Goal: Information Seeking & Learning: Learn about a topic

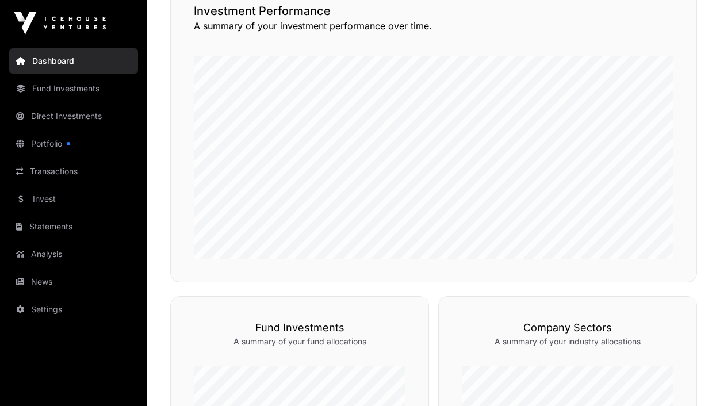
scroll to position [337, 0]
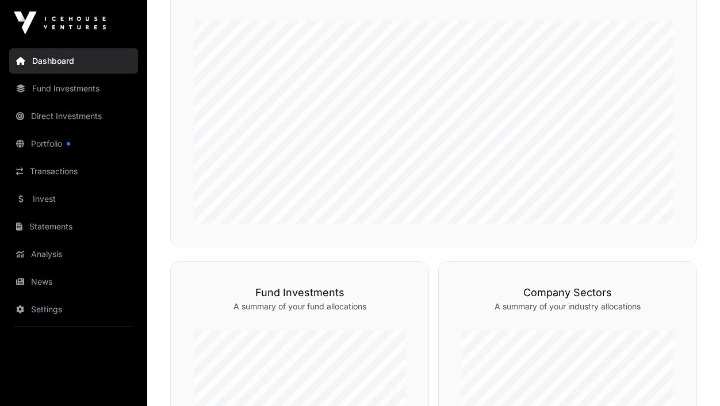
click at [99, 54] on link "Dashboard" at bounding box center [73, 60] width 129 height 25
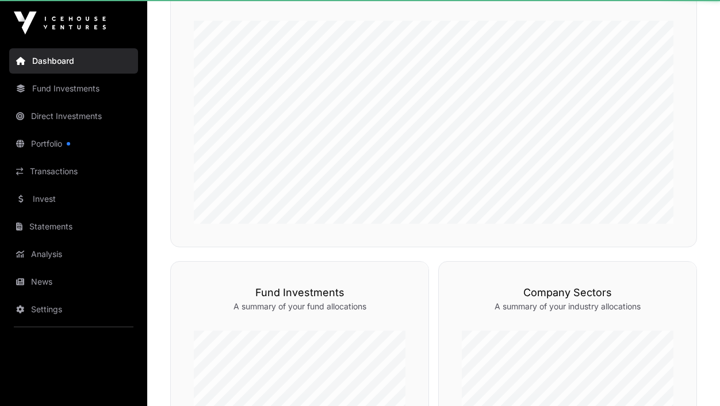
scroll to position [0, 0]
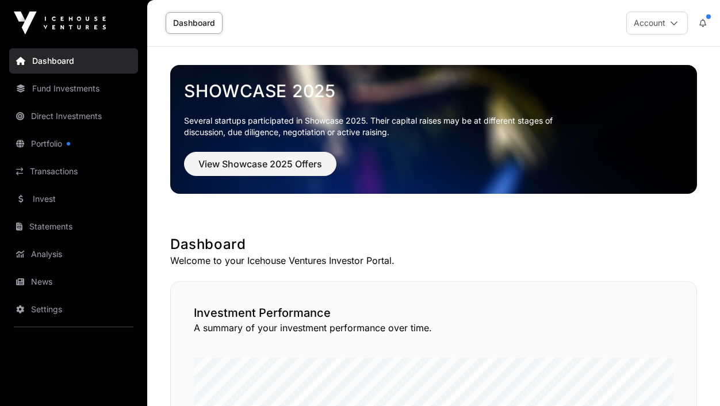
click at [233, 162] on span "View Showcase 2025 Offers" at bounding box center [260, 164] width 124 height 14
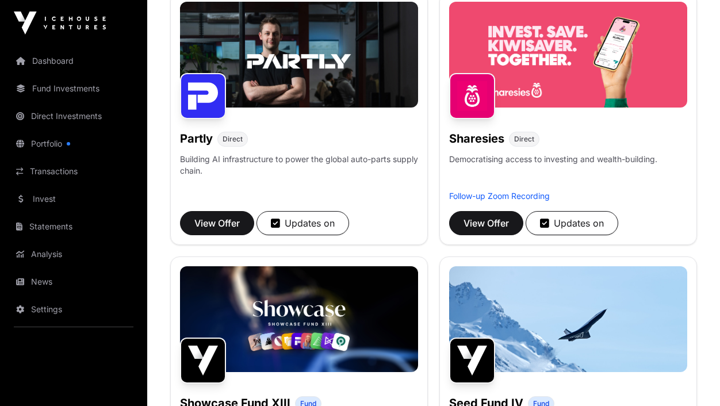
scroll to position [985, 0]
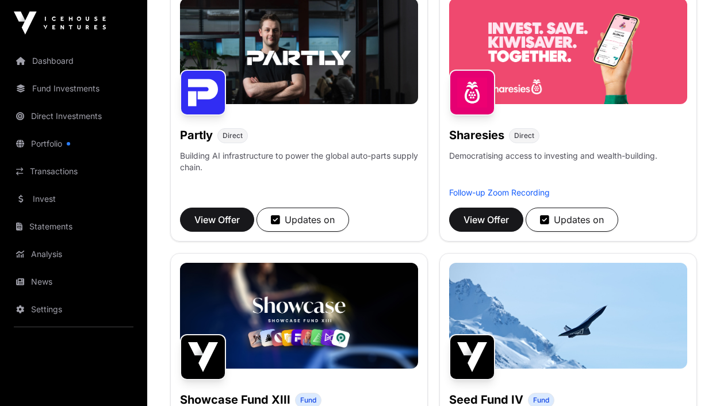
click at [496, 197] on link "Follow-up Zoom Recording" at bounding box center [499, 192] width 101 height 10
click at [506, 227] on span "View Offer" at bounding box center [485, 220] width 45 height 14
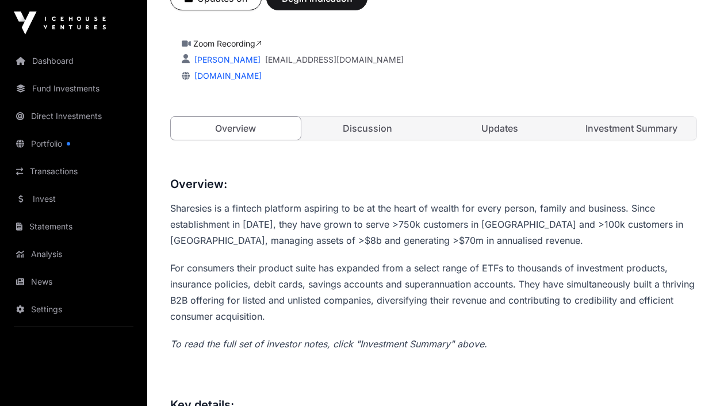
scroll to position [268, 0]
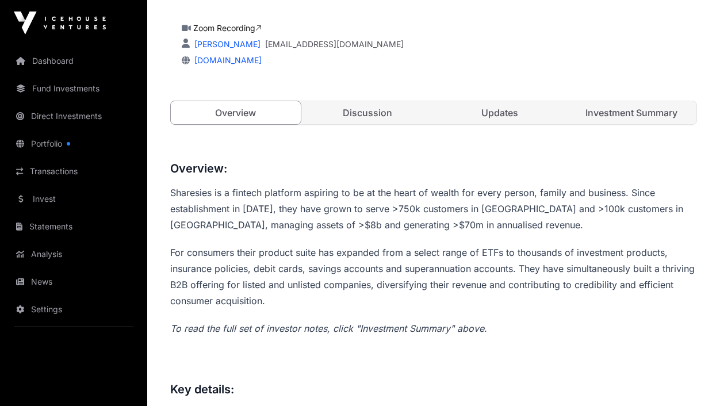
click at [496, 106] on link "Updates" at bounding box center [500, 112] width 130 height 23
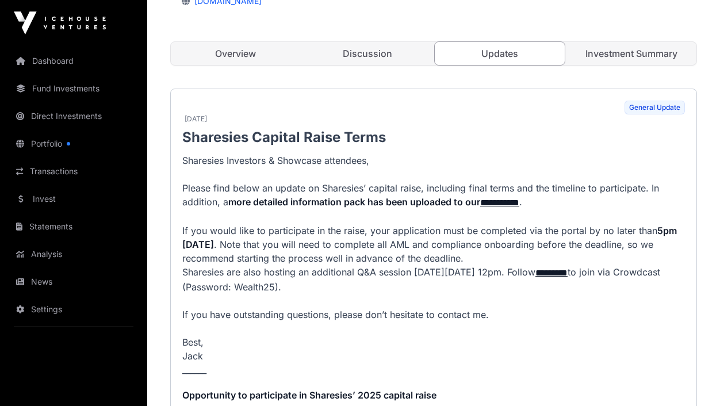
scroll to position [373, 0]
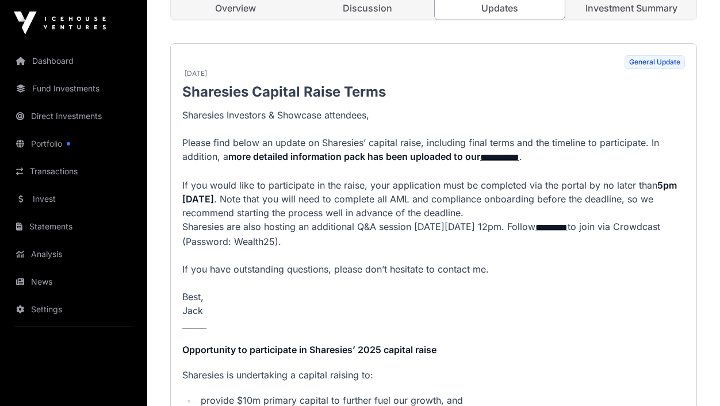
click at [567, 228] on link "*********" at bounding box center [551, 227] width 32 height 9
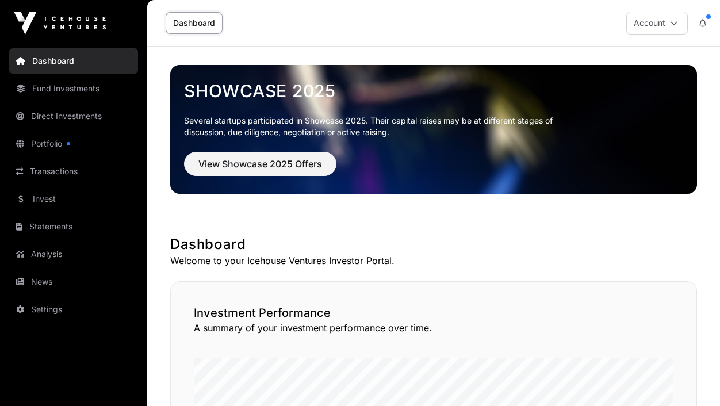
click at [283, 170] on span "View Showcase 2025 Offers" at bounding box center [260, 164] width 124 height 14
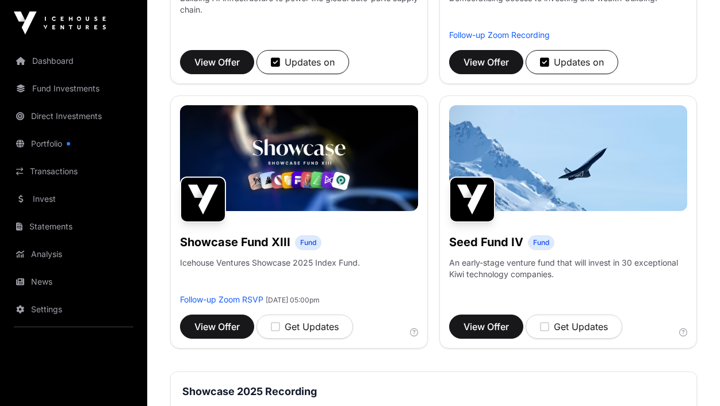
scroll to position [1158, 0]
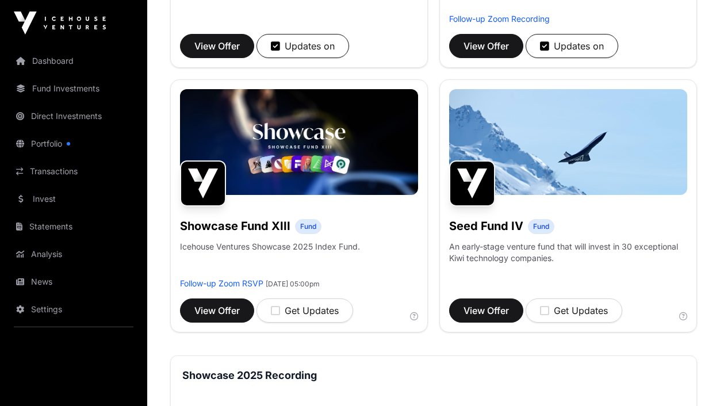
click at [571, 53] on div "Updates on" at bounding box center [572, 46] width 64 height 14
click at [571, 53] on div "Get Updates" at bounding box center [574, 46] width 68 height 14
click at [474, 58] on button "View Offer" at bounding box center [486, 46] width 74 height 24
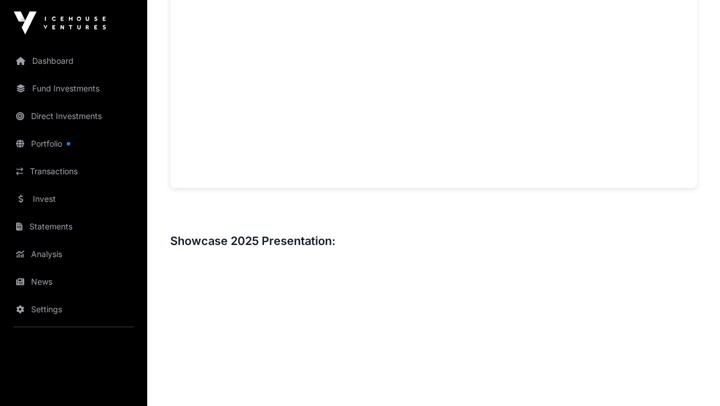
scroll to position [911, 0]
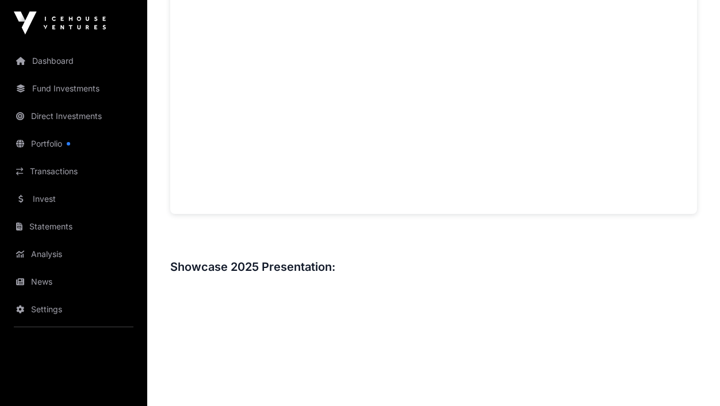
click at [621, 227] on div "Overview: Sharesies is a fintech platform aspiring to be at the heart of wealth…" at bounding box center [433, 87] width 527 height 1143
click at [655, 268] on h3 "Showcase 2025 Presentation:" at bounding box center [433, 267] width 527 height 18
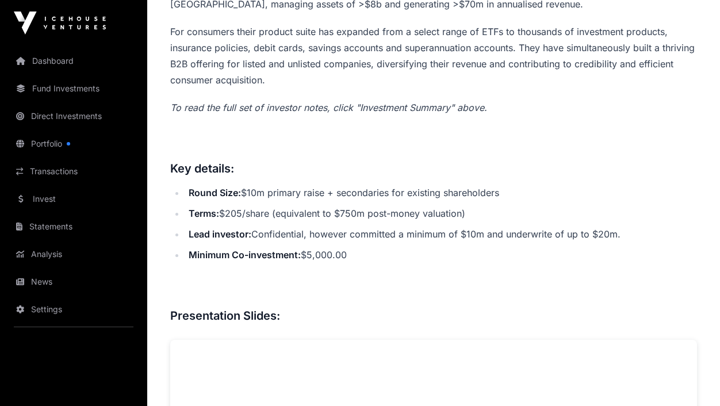
scroll to position [118, 0]
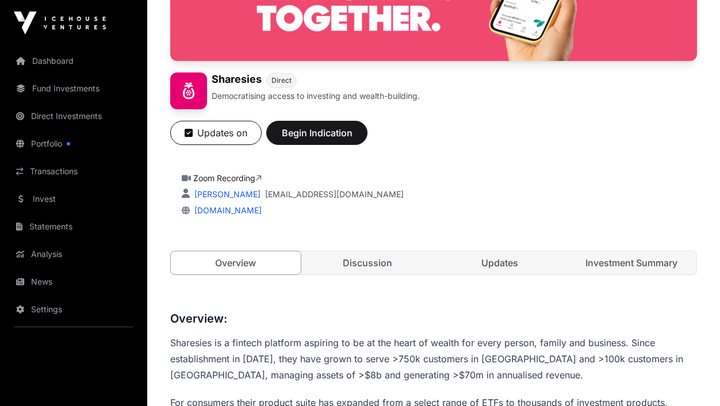
click at [509, 263] on link "Updates" at bounding box center [500, 262] width 130 height 23
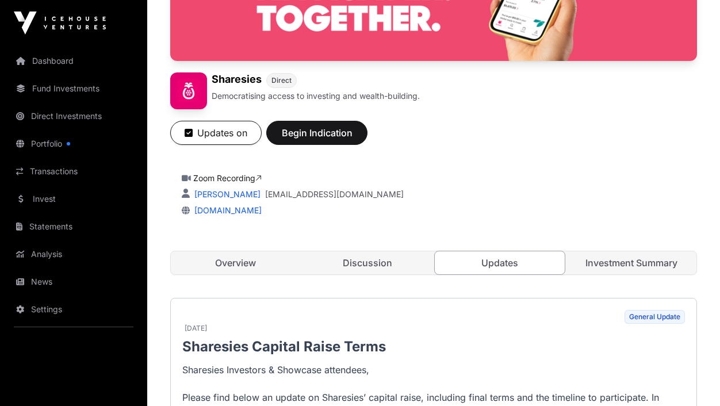
click at [607, 260] on link "Investment Summary" at bounding box center [632, 262] width 130 height 23
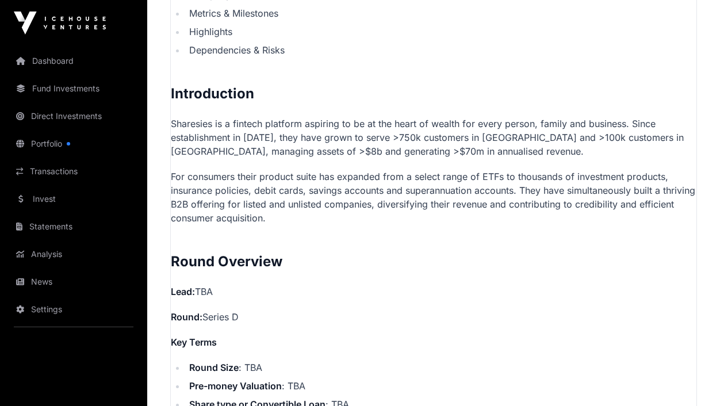
scroll to position [705, 0]
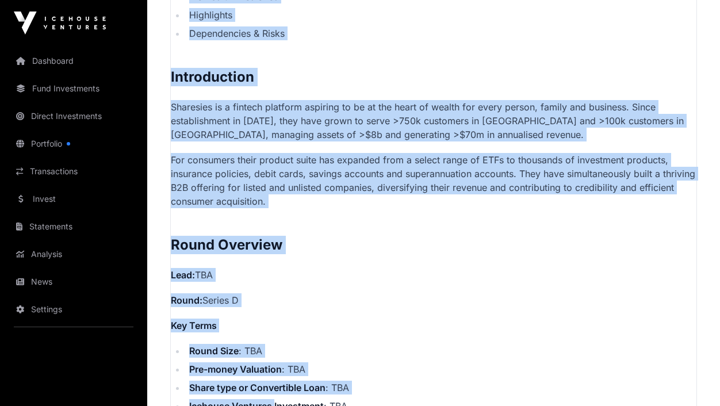
drag, startPoint x: 174, startPoint y: 238, endPoint x: 274, endPoint y: 394, distance: 185.6
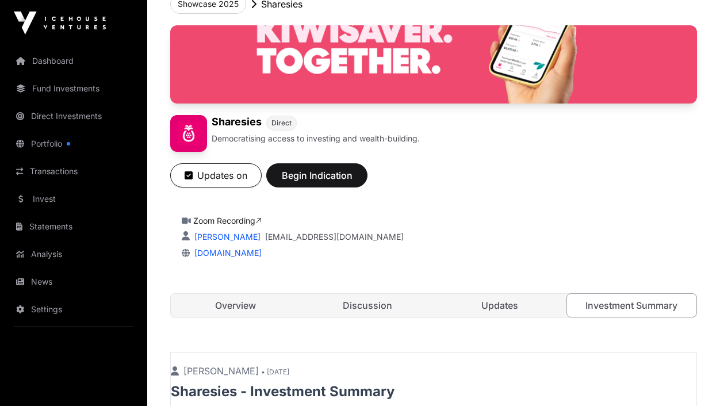
scroll to position [277, 0]
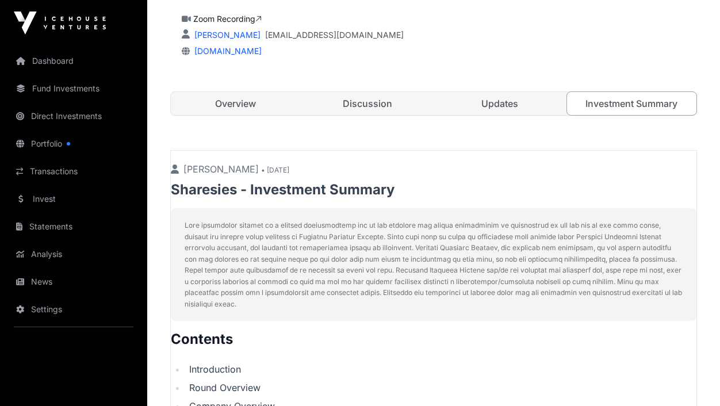
click at [252, 102] on link "Overview" at bounding box center [236, 103] width 130 height 23
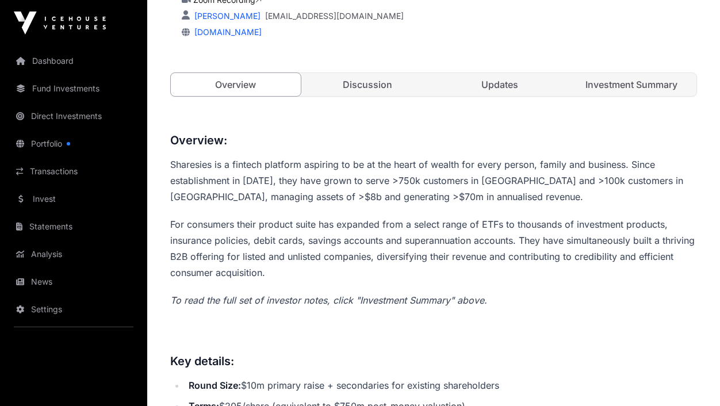
scroll to position [285, 0]
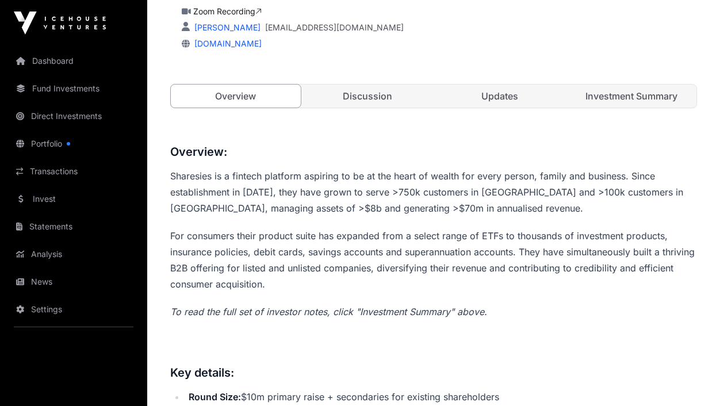
click at [367, 102] on link "Discussion" at bounding box center [368, 96] width 130 height 23
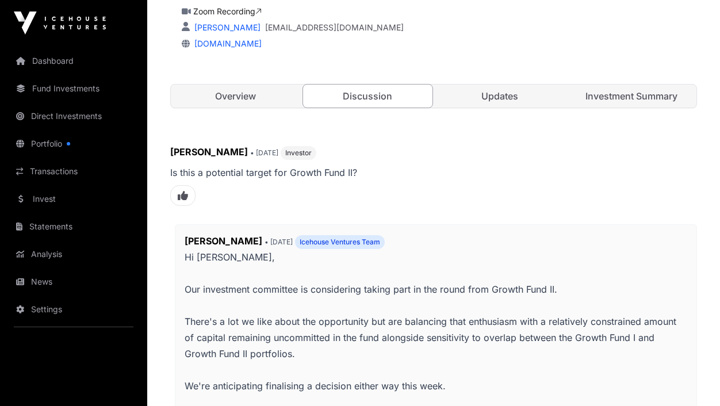
click at [367, 97] on link "Discussion" at bounding box center [367, 96] width 131 height 24
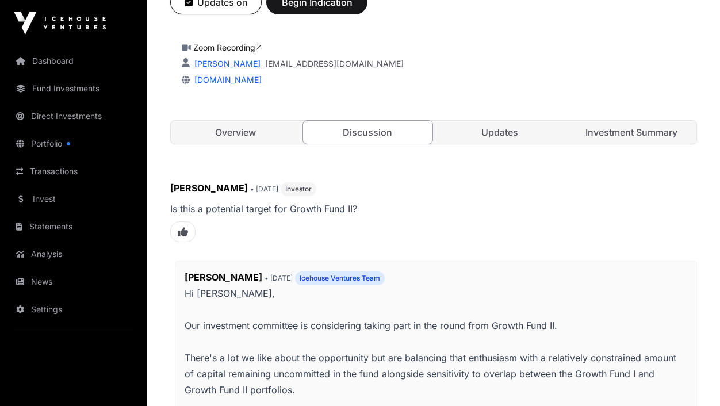
click at [497, 120] on div "Overview Discussion Updates Investment Summary" at bounding box center [433, 132] width 527 height 24
click at [497, 135] on link "Updates" at bounding box center [500, 132] width 130 height 23
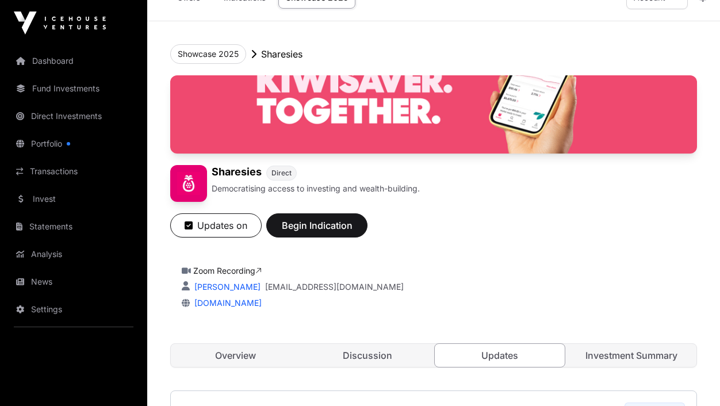
scroll to position [366, 0]
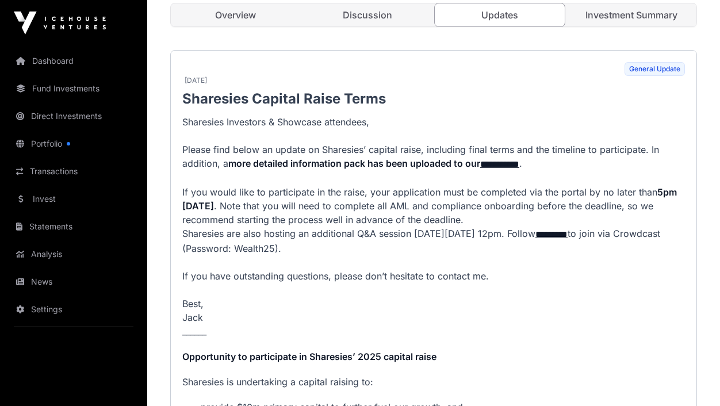
click at [247, 11] on link "Overview" at bounding box center [236, 14] width 130 height 23
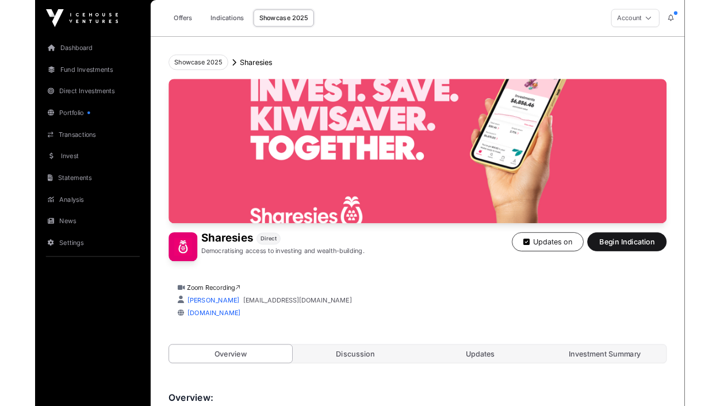
scroll to position [754, 0]
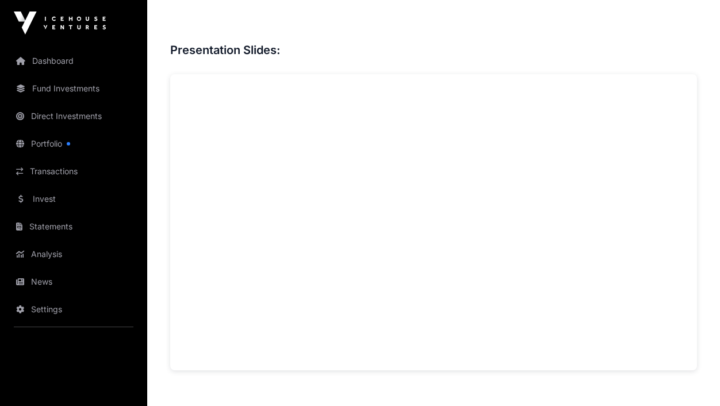
click at [649, 383] on div "Overview: Sharesies is a fintech platform aspiring to be at the heart of wealth…" at bounding box center [433, 244] width 527 height 1143
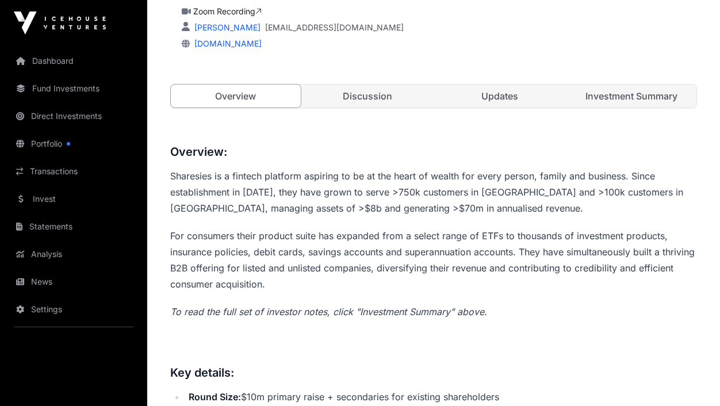
scroll to position [277, 0]
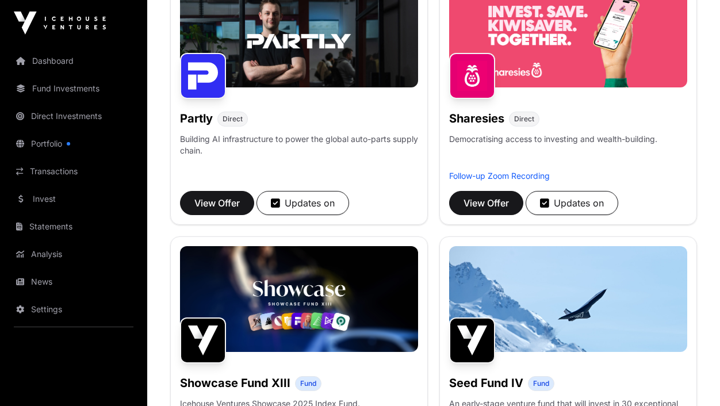
scroll to position [759, 0]
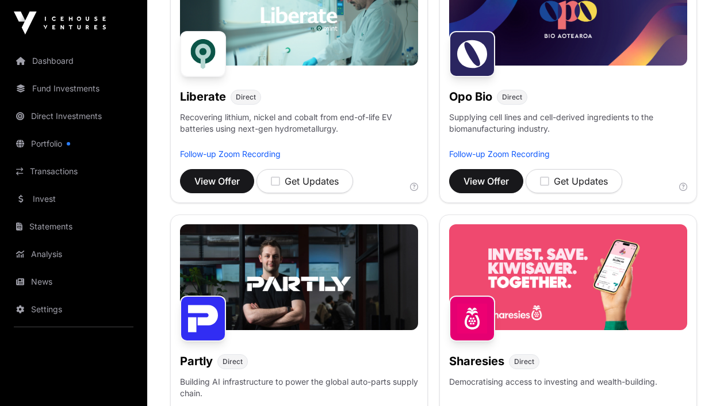
click at [209, 281] on img at bounding box center [299, 277] width 238 height 106
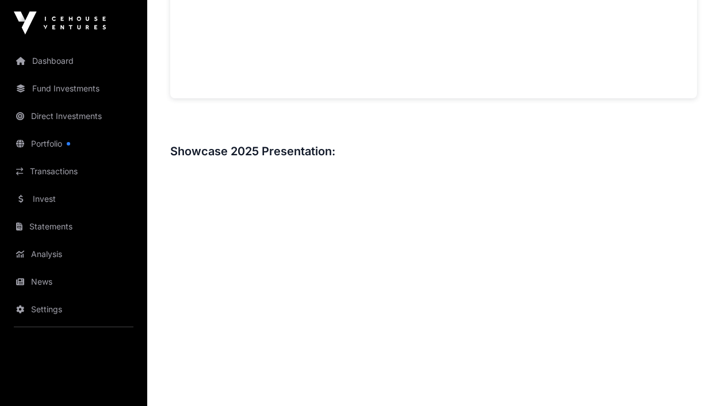
scroll to position [1275, 0]
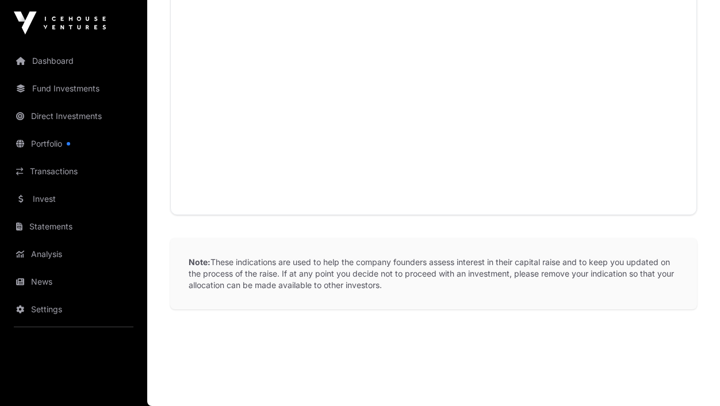
scroll to position [1651, 0]
click at [80, 148] on link "Portfolio" at bounding box center [73, 143] width 129 height 25
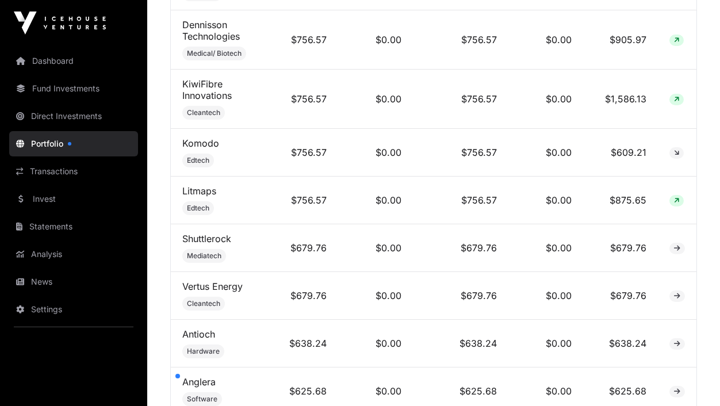
scroll to position [2841, 0]
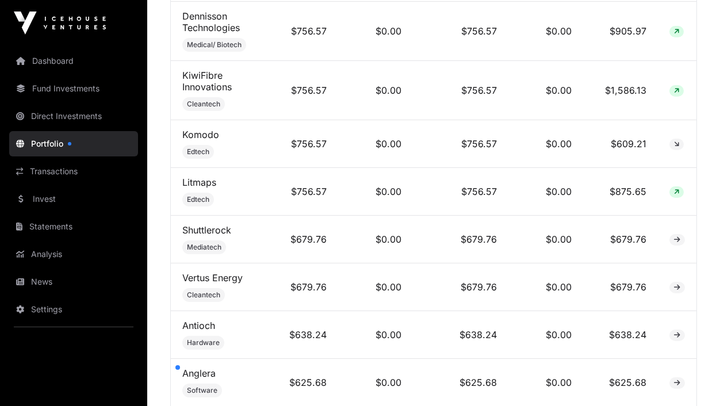
click at [84, 68] on link "Dashboard" at bounding box center [73, 60] width 129 height 25
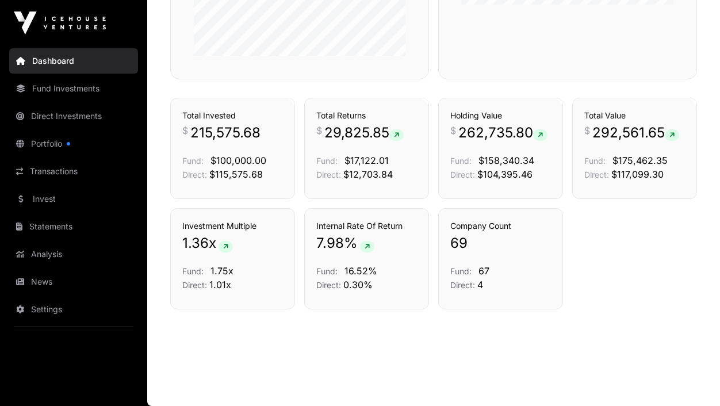
scroll to position [784, 0]
